Goal: Task Accomplishment & Management: Complete application form

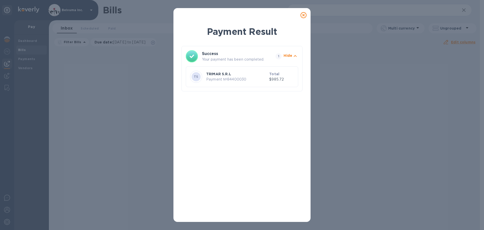
click at [304, 18] on icon at bounding box center [303, 15] width 6 height 6
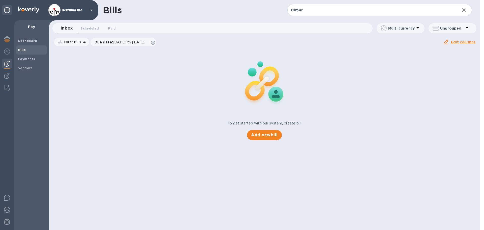
click at [22, 47] on div "Bills" at bounding box center [31, 49] width 31 height 9
click at [21, 49] on b "Bills" at bounding box center [22, 50] width 8 height 4
click at [26, 51] on span "Bills" at bounding box center [31, 49] width 27 height 5
click at [269, 138] on span "Add new bill" at bounding box center [264, 135] width 26 height 6
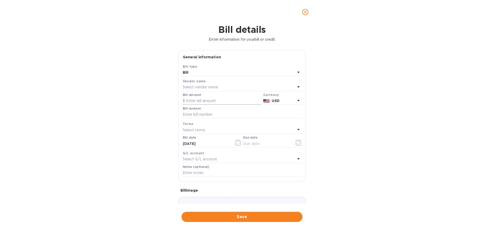
click at [208, 105] on input "text" at bounding box center [222, 101] width 78 height 8
click at [217, 105] on input "text" at bounding box center [222, 101] width 78 height 8
type input "7,170"
click at [295, 103] on icon at bounding box center [298, 100] width 6 height 6
click at [203, 91] on div "Select vendor name" at bounding box center [239, 87] width 113 height 7
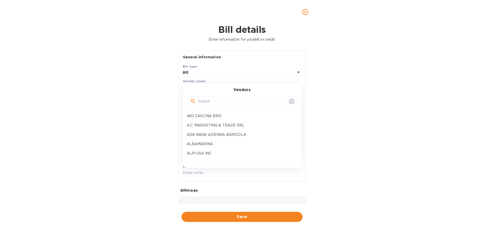
click at [206, 105] on input "text" at bounding box center [242, 102] width 89 height 8
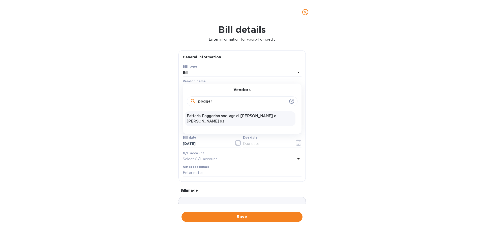
type input "pogger"
click at [226, 124] on p "Fattoria Poggerino soc. agr. di [PERSON_NAME] e [PERSON_NAME] s.s" at bounding box center [240, 118] width 107 height 11
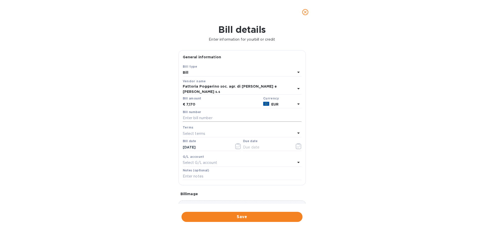
click at [215, 122] on input "text" at bounding box center [242, 118] width 119 height 8
drag, startPoint x: 225, startPoint y: 138, endPoint x: 227, endPoint y: 141, distance: 4.3
click at [225, 122] on input "[PERSON_NAME] HALF FATT" at bounding box center [242, 118] width 119 height 8
paste input "18/2025"
type input "[PERSON_NAME] HALF FATT 18/2025"
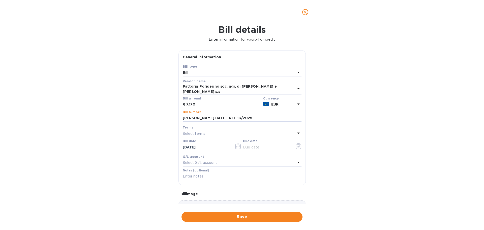
click at [344, 150] on div "Bill details Enter information for your bill or credit General information Save…" at bounding box center [242, 126] width 484 height 205
click at [297, 149] on icon "button" at bounding box center [299, 146] width 6 height 6
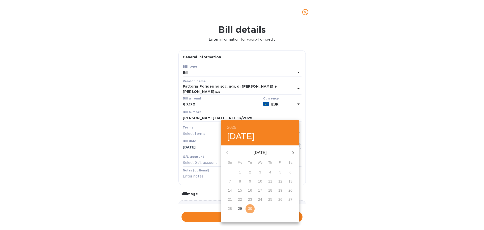
click at [251, 211] on p "30" at bounding box center [250, 208] width 4 height 5
type input "[DATE]"
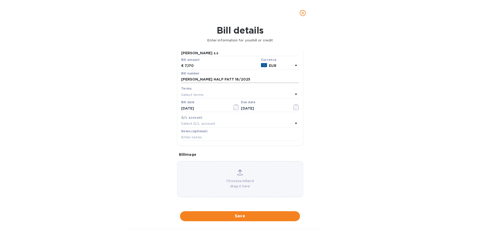
scroll to position [74, 0]
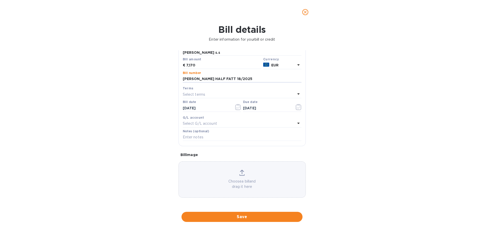
drag, startPoint x: 242, startPoint y: 65, endPoint x: 160, endPoint y: 66, distance: 81.1
click at [160, 66] on div "Bill details Enter information for your bill or credit General information Save…" at bounding box center [242, 126] width 484 height 205
click at [218, 137] on input "text" at bounding box center [242, 137] width 119 height 8
paste input "[PERSON_NAME] HALF FATT 18/2025"
type input "[PERSON_NAME] HALF FATT 18/2025"
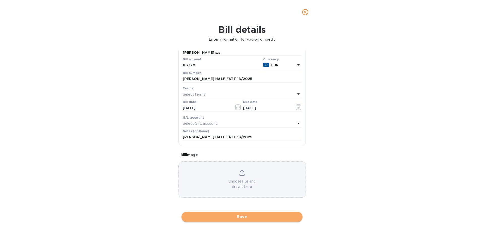
click at [247, 218] on span "Save" at bounding box center [241, 216] width 113 height 6
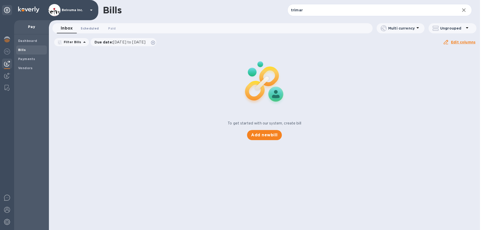
click at [94, 29] on span "Scheduled 0" at bounding box center [90, 28] width 18 height 5
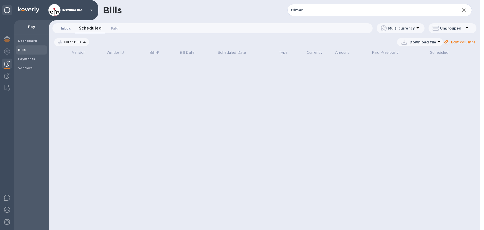
click at [67, 29] on span "Inbox 0" at bounding box center [66, 28] width 10 height 5
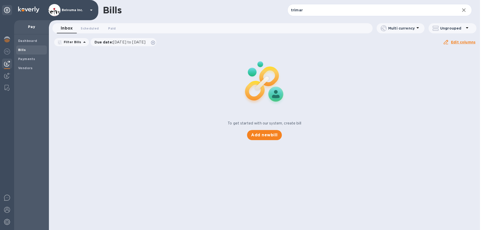
click at [26, 51] on span "Bills" at bounding box center [31, 49] width 27 height 5
click at [24, 50] on b "Bills" at bounding box center [22, 50] width 8 height 4
click at [92, 28] on span "Scheduled 0" at bounding box center [90, 28] width 18 height 5
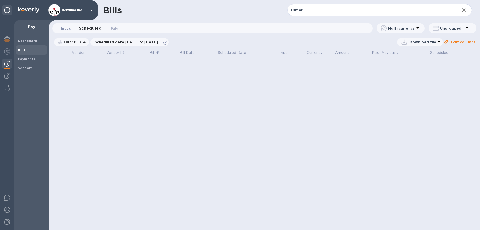
click at [68, 28] on span "Inbox 0" at bounding box center [66, 28] width 10 height 5
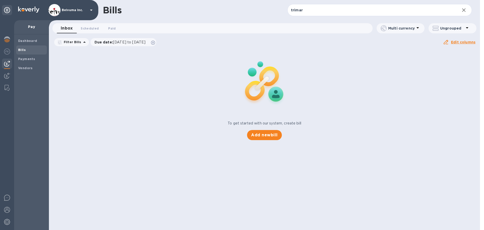
click at [22, 49] on b "Bills" at bounding box center [22, 50] width 8 height 4
click at [26, 59] on b "Payments" at bounding box center [26, 59] width 17 height 4
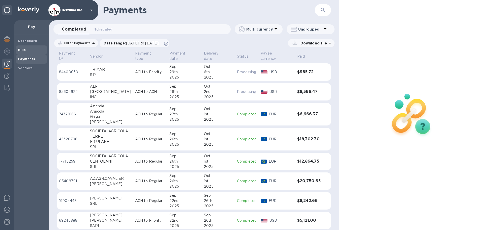
click at [21, 49] on b "Bills" at bounding box center [22, 50] width 8 height 4
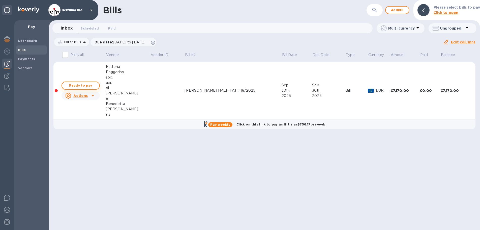
click at [91, 88] on span "Ready to pay" at bounding box center [80, 85] width 29 height 6
checkbox input "true"
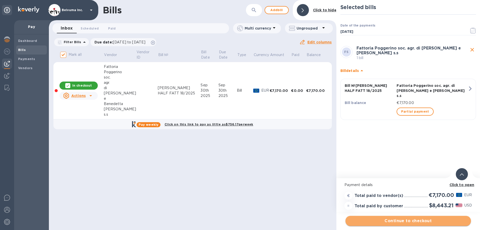
click at [421, 221] on span "Continue to checkout" at bounding box center [407, 220] width 117 height 6
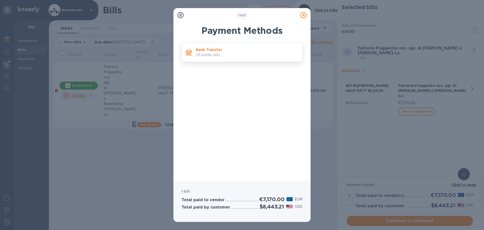
click at [212, 55] on p "US banks only." at bounding box center [247, 54] width 102 height 5
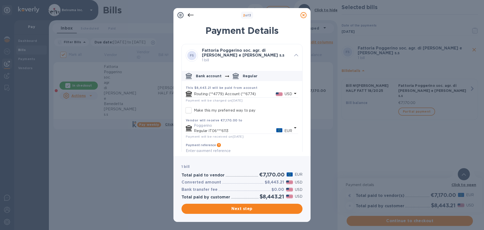
scroll to position [34, 0]
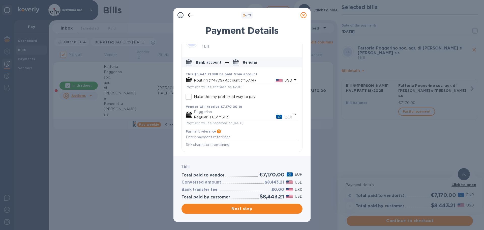
click at [227, 137] on textarea "default-method" at bounding box center [242, 137] width 112 height 4
paste textarea "[PERSON_NAME] HALF FATT 18/2025"
type textarea "[PERSON_NAME] HALF FATT 18/2025"
click at [244, 208] on span "Next step" at bounding box center [241, 208] width 113 height 6
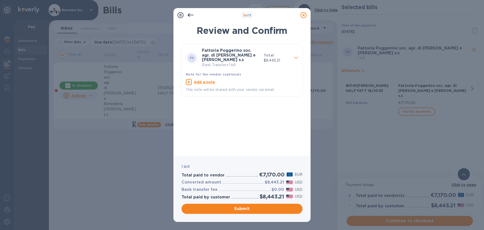
click at [206, 84] on u "Add a note" at bounding box center [204, 82] width 21 height 4
click at [205, 85] on textarea at bounding box center [238, 82] width 104 height 4
paste textarea "[PERSON_NAME] HALF FATT 18/2025"
type textarea "[PERSON_NAME] HALF FATT 18/2025"
click at [256, 210] on span "Submit" at bounding box center [241, 208] width 113 height 6
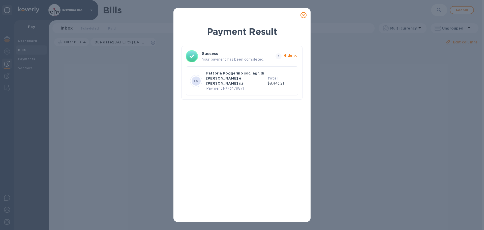
click at [304, 16] on icon at bounding box center [303, 15] width 6 height 6
